Goal: Information Seeking & Learning: Learn about a topic

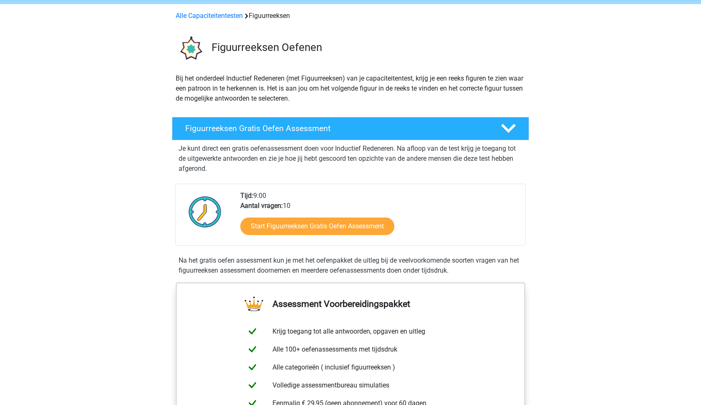
scroll to position [39, 0]
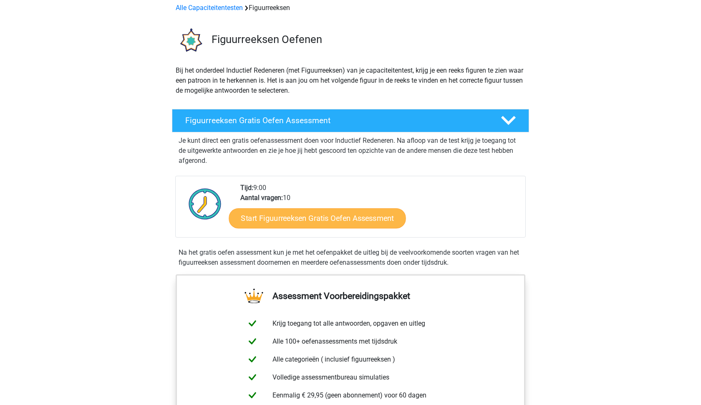
click at [309, 217] on link "Start Figuurreeksen Gratis Oefen Assessment" at bounding box center [317, 218] width 177 height 20
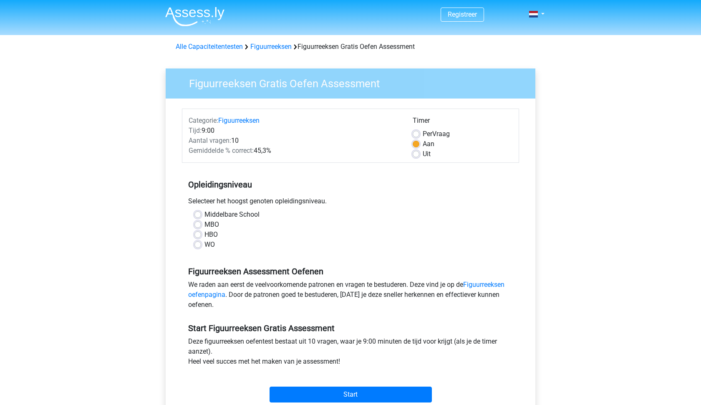
click at [207, 244] on label "WO" at bounding box center [210, 245] width 10 height 10
click at [201, 244] on input "WO" at bounding box center [198, 244] width 7 height 8
radio input "true"
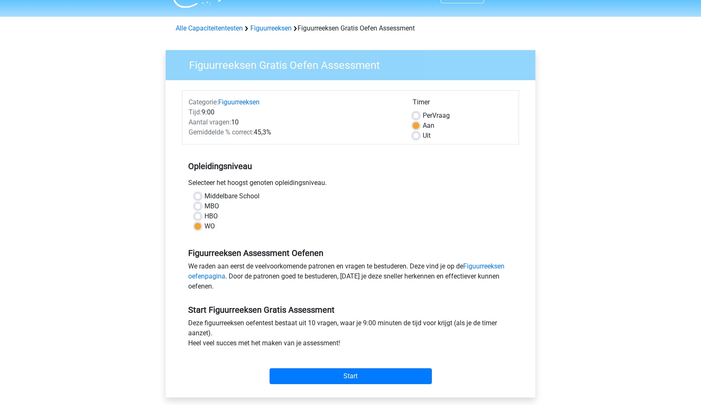
scroll to position [19, 0]
click at [423, 118] on label "Per Vraag" at bounding box center [436, 115] width 27 height 10
click at [418, 118] on input "Per Vraag" at bounding box center [416, 114] width 7 height 8
radio input "true"
click at [366, 376] on input "Start" at bounding box center [351, 376] width 162 height 16
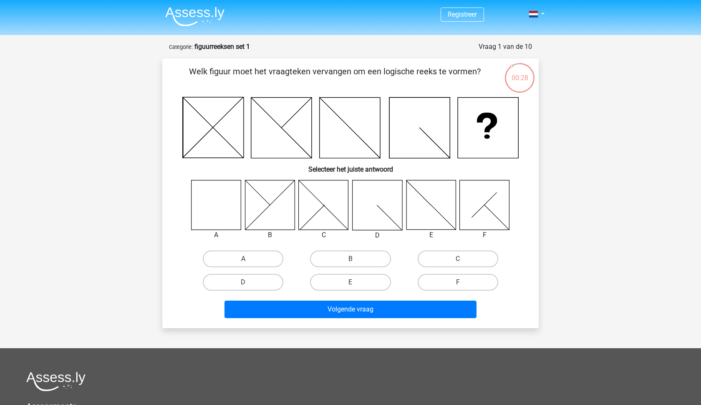
click at [255, 271] on div "D" at bounding box center [243, 282] width 107 height 23
click at [255, 262] on label "A" at bounding box center [243, 258] width 81 height 17
click at [249, 262] on input "A" at bounding box center [245, 261] width 5 height 5
radio input "true"
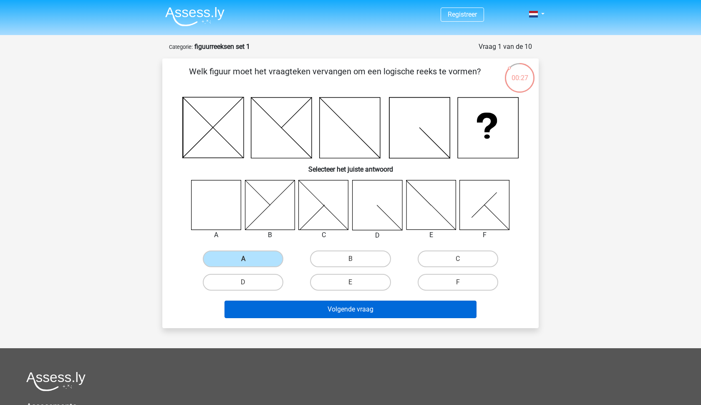
click at [315, 308] on button "Volgende vraag" at bounding box center [351, 310] width 253 height 18
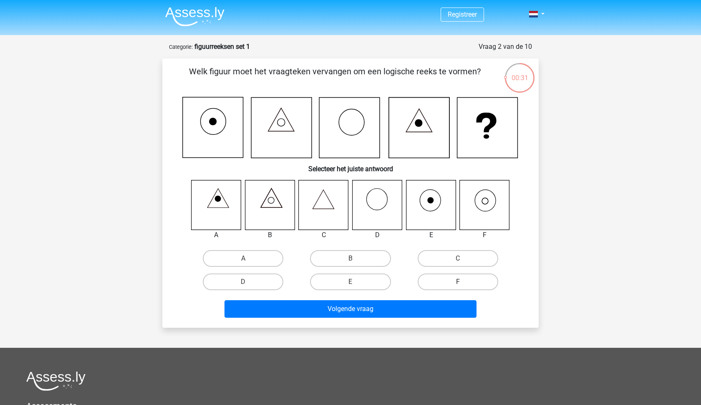
click at [454, 279] on label "F" at bounding box center [458, 281] width 81 height 17
click at [458, 282] on input "F" at bounding box center [460, 284] width 5 height 5
radio input "true"
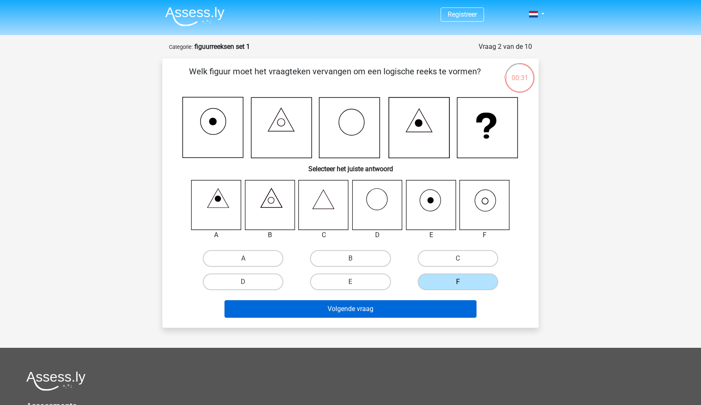
click at [432, 310] on button "Volgende vraag" at bounding box center [351, 309] width 253 height 18
